Goal: Navigation & Orientation: Understand site structure

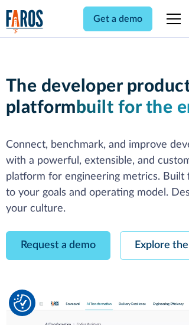
scroll to position [67, 0]
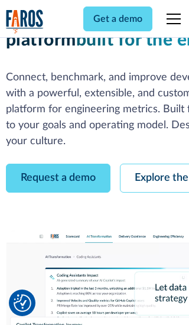
click at [58, 164] on link "Request a demo" at bounding box center [58, 178] width 105 height 29
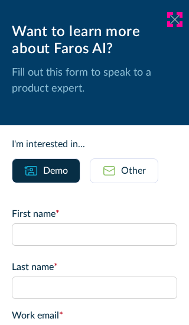
click at [175, 20] on icon at bounding box center [174, 19] width 9 height 9
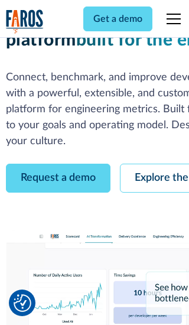
click at [154, 164] on link "Explore the platform" at bounding box center [183, 178] width 126 height 29
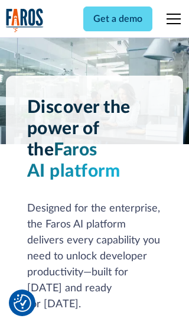
scroll to position [8889, 0]
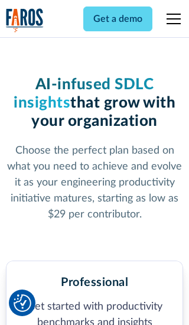
scroll to position [1834, 0]
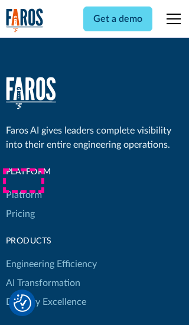
click at [23, 186] on link "Platform" at bounding box center [24, 195] width 36 height 19
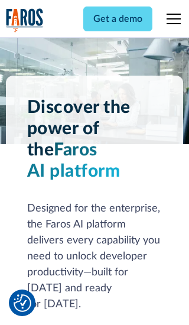
scroll to position [9269, 0]
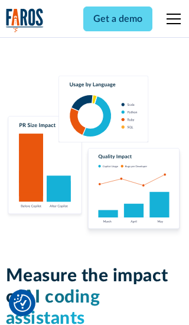
scroll to position [7316, 0]
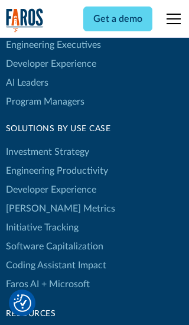
click at [36, 199] on link "[PERSON_NAME] Metrics" at bounding box center [60, 208] width 109 height 19
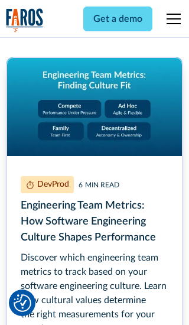
scroll to position [5362, 0]
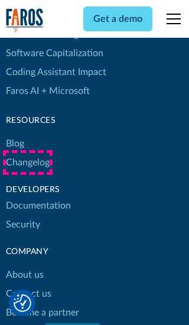
click at [27, 163] on link "Changelog" at bounding box center [28, 162] width 44 height 19
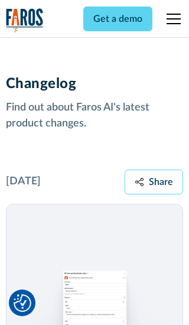
scroll to position [14294, 0]
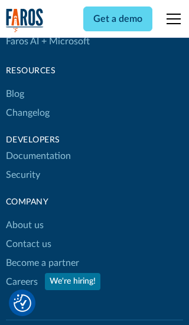
click at [24, 216] on link "About us" at bounding box center [25, 225] width 38 height 19
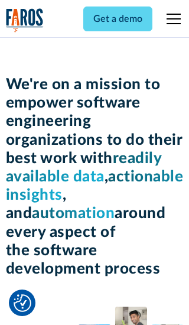
scroll to position [4081, 0]
